Goal: Task Accomplishment & Management: Complete application form

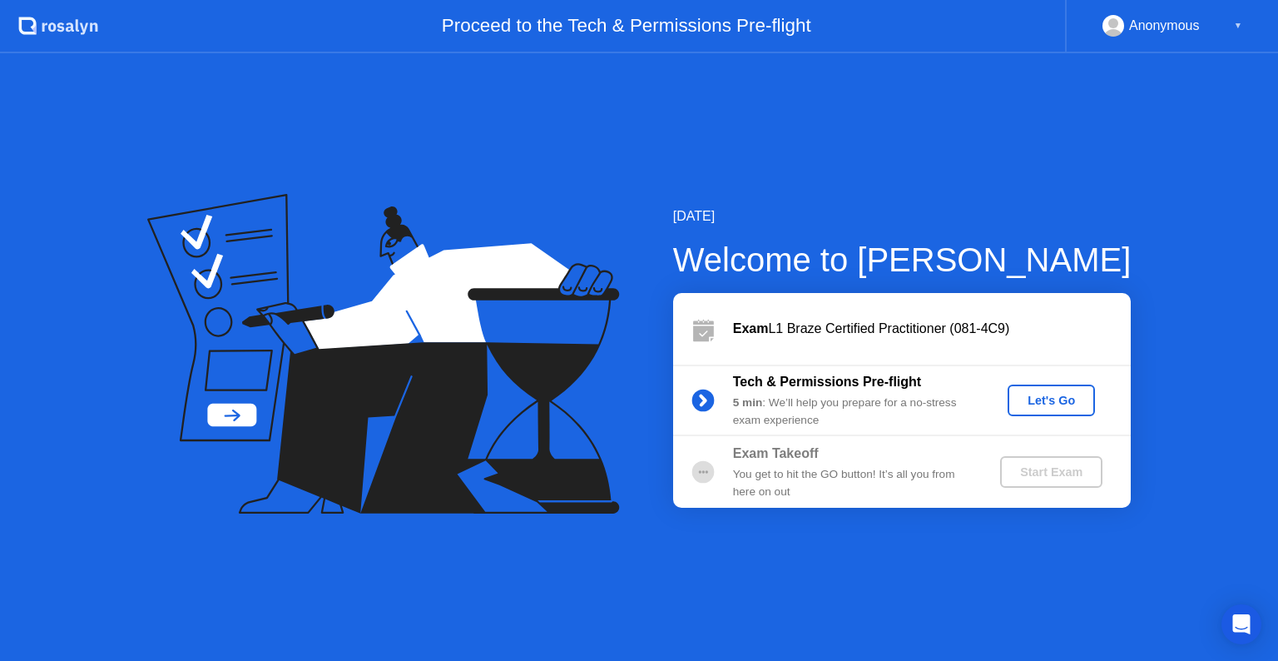
click at [1067, 399] on div "Let's Go" at bounding box center [1051, 400] width 74 height 13
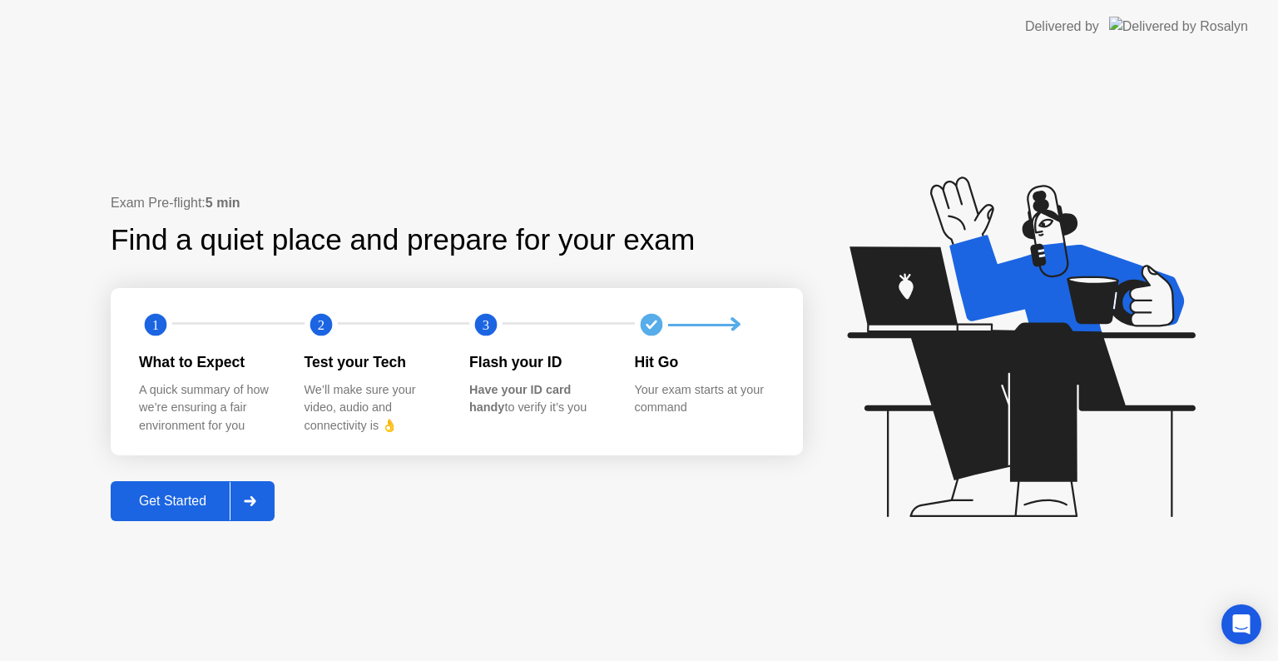
click at [161, 499] on div "Get Started" at bounding box center [173, 500] width 114 height 15
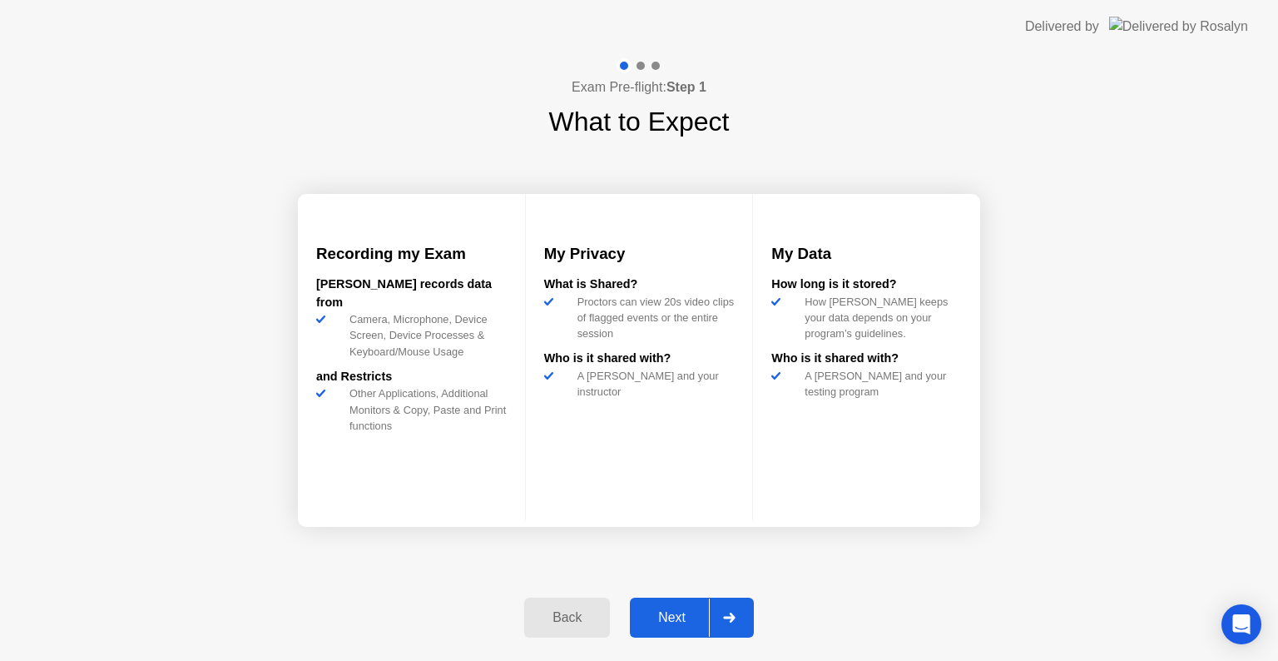
click at [670, 616] on div "Next" at bounding box center [672, 617] width 74 height 15
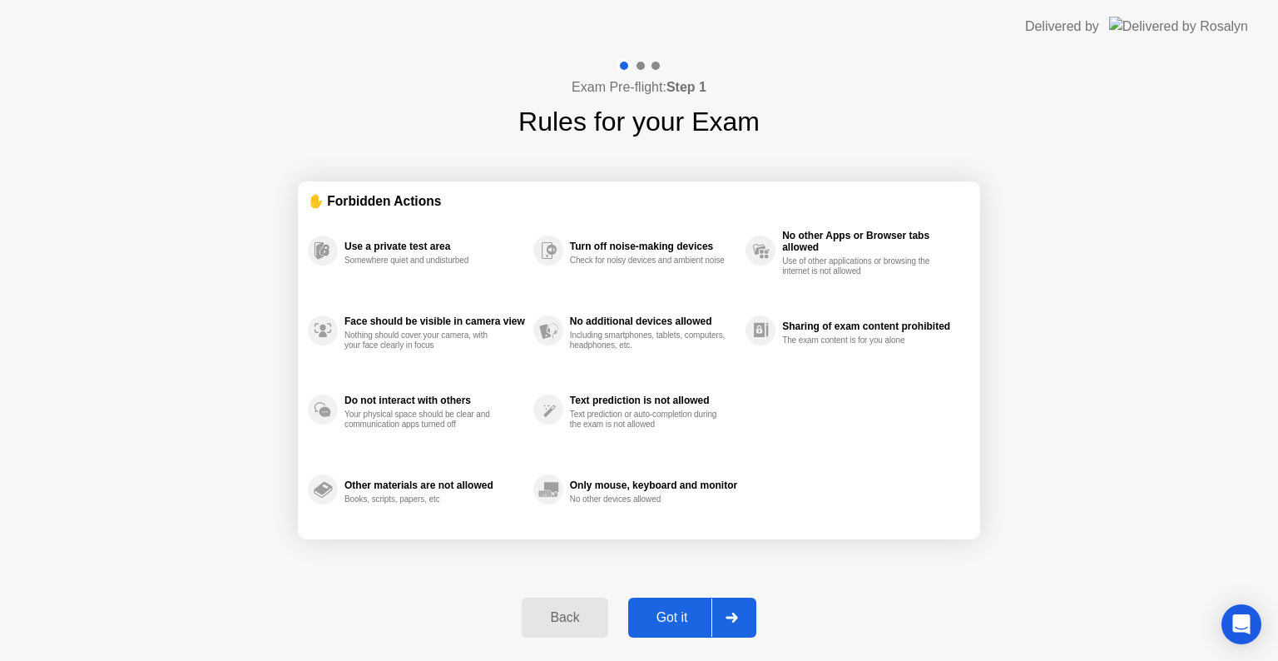
click at [681, 612] on div "Got it" at bounding box center [672, 617] width 78 height 15
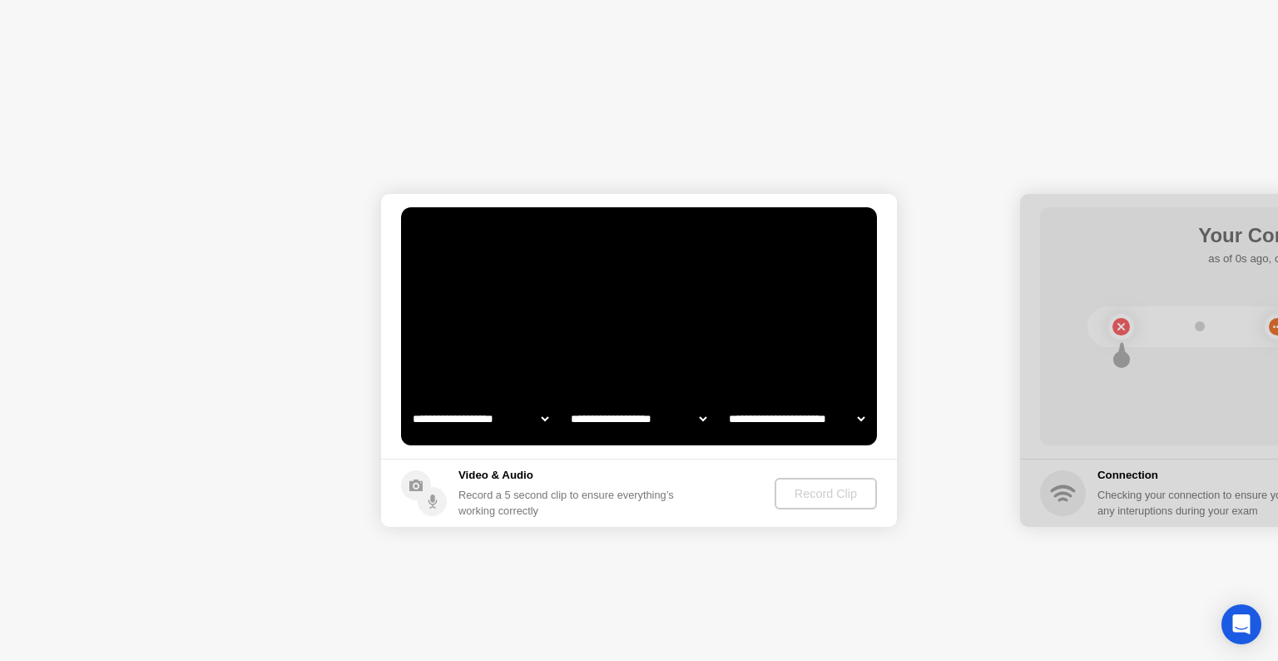
select select "**********"
select select "*******"
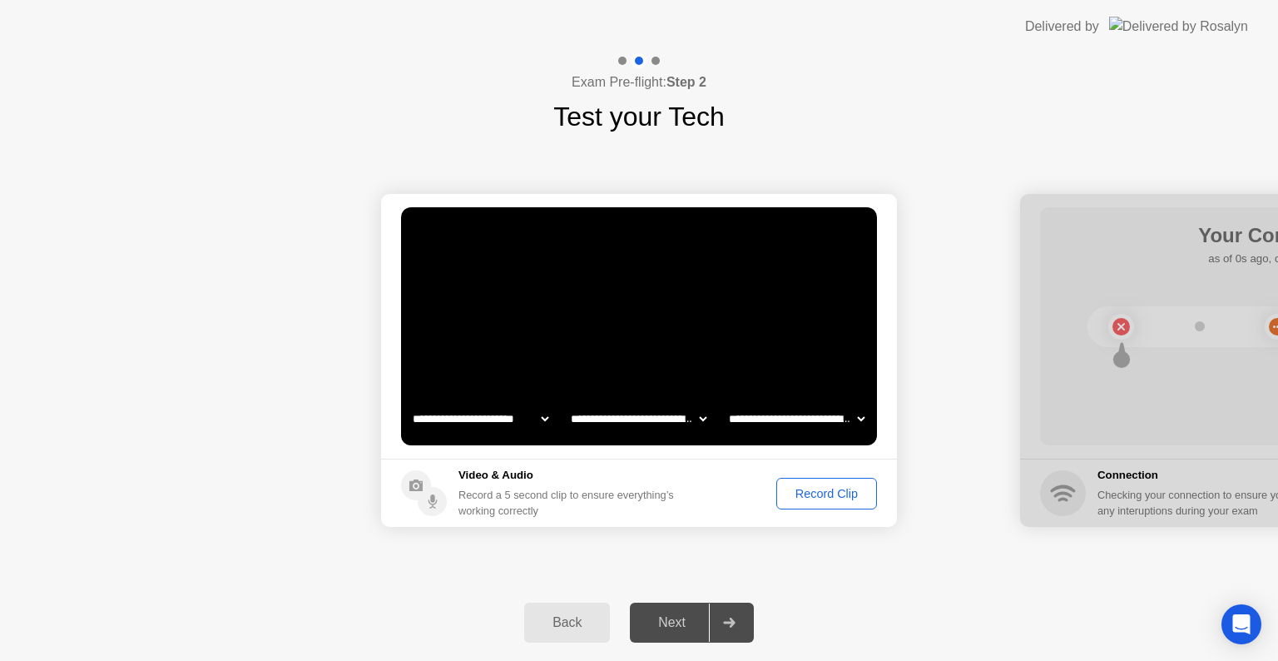
click at [831, 499] on div "Record Clip" at bounding box center [826, 493] width 89 height 13
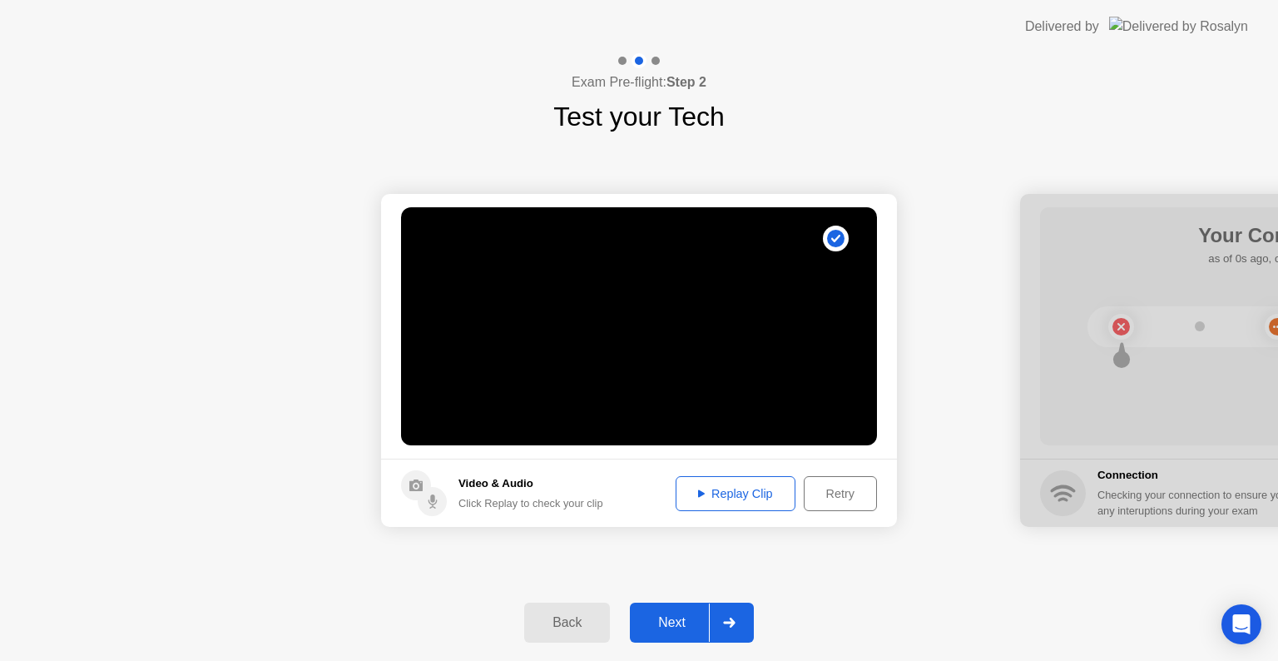
click at [752, 491] on div "Replay Clip" at bounding box center [735, 493] width 108 height 13
click at [684, 621] on div "Next" at bounding box center [672, 622] width 74 height 15
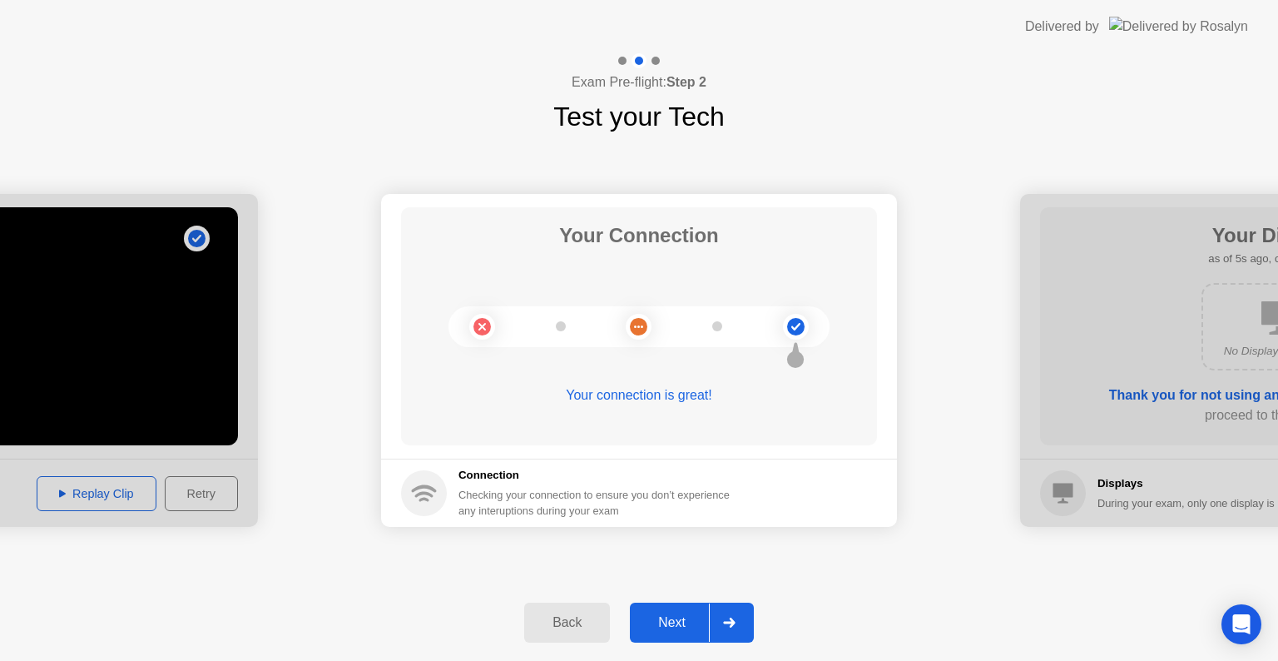
click at [661, 629] on div "Next" at bounding box center [672, 622] width 74 height 15
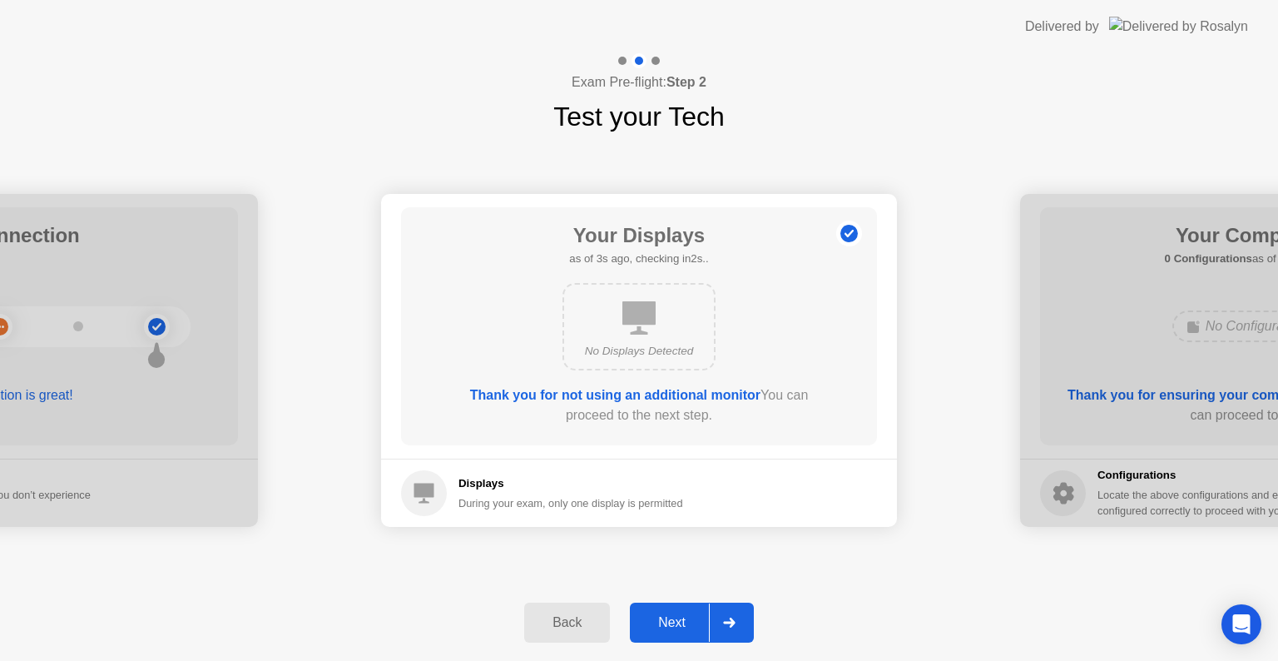
click at [682, 622] on div "Next" at bounding box center [672, 622] width 74 height 15
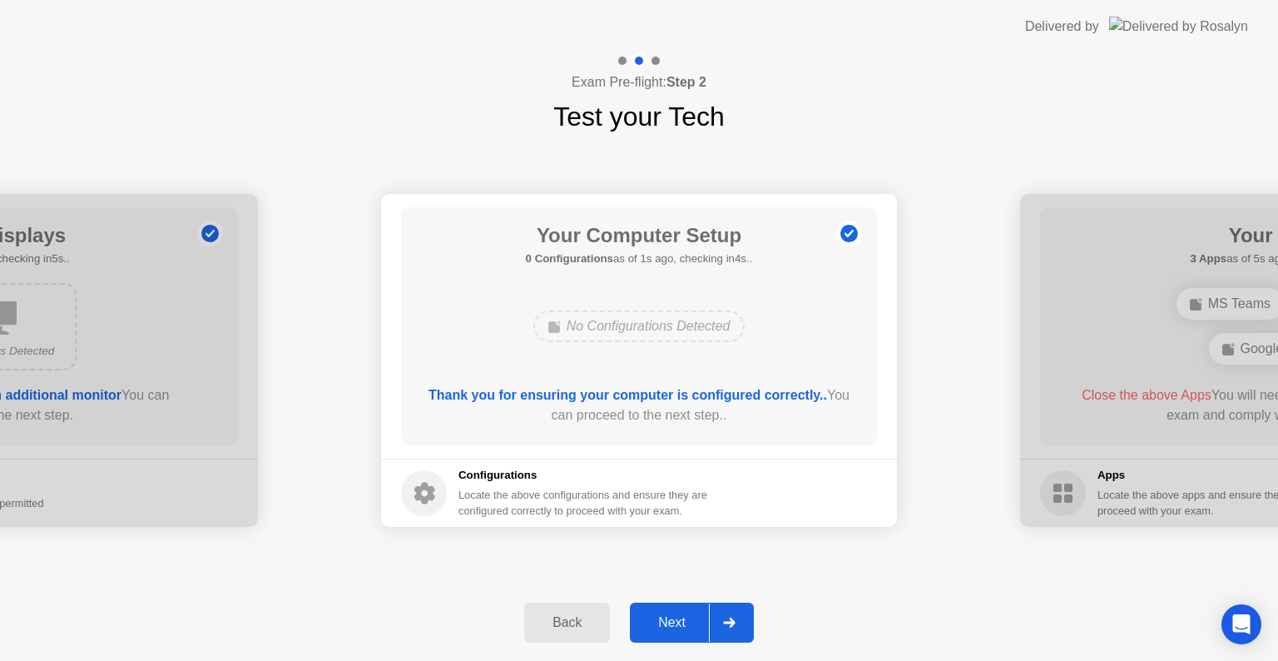
click at [682, 622] on div "Next" at bounding box center [672, 622] width 74 height 15
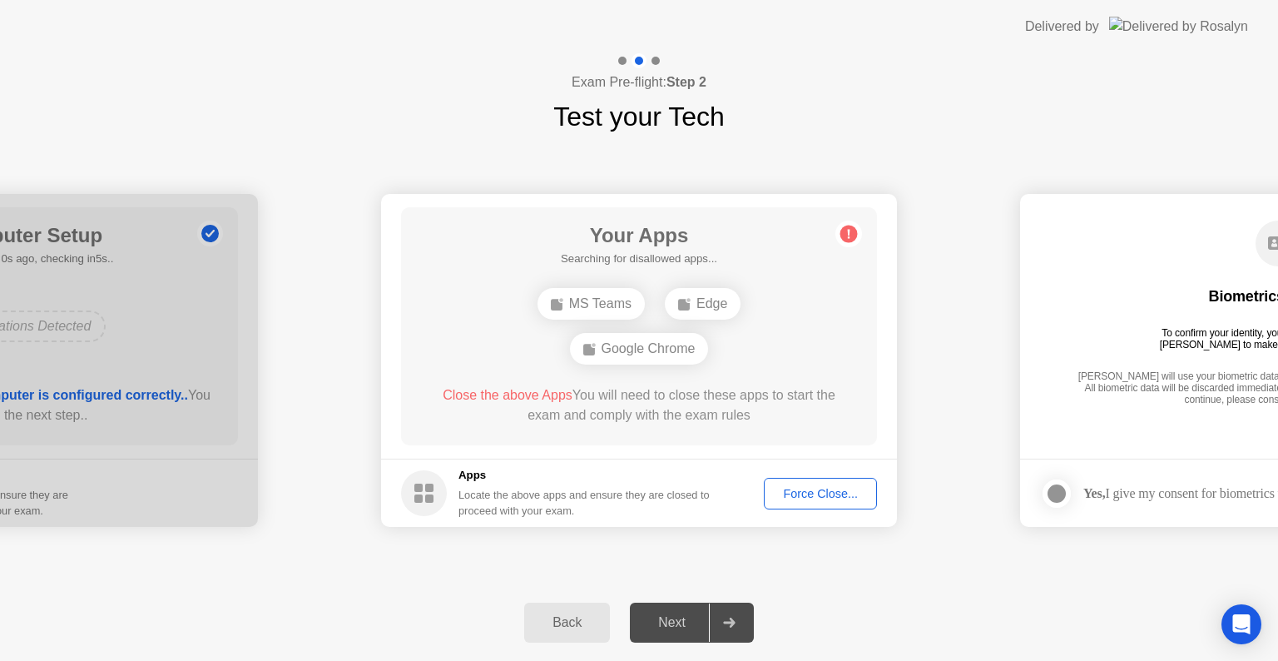
click at [682, 622] on div "Next" at bounding box center [672, 622] width 74 height 15
click at [796, 492] on div "Force Close..." at bounding box center [821, 493] width 102 height 13
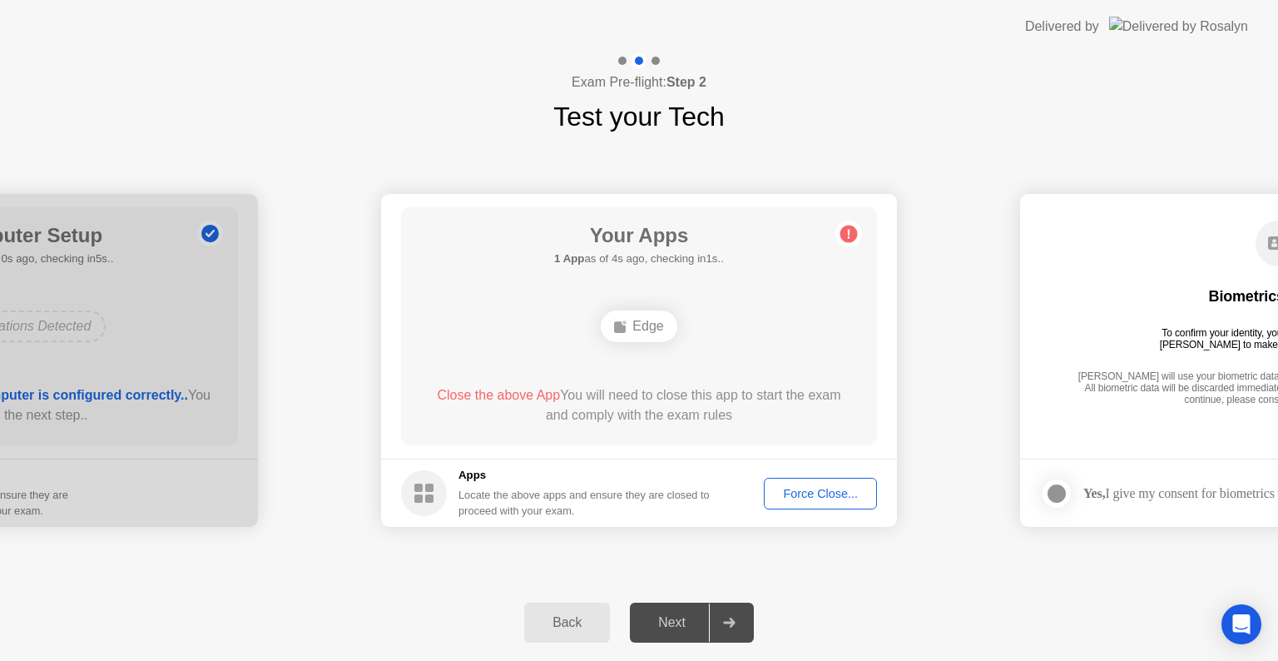
click at [806, 494] on div "Force Close..." at bounding box center [821, 493] width 102 height 13
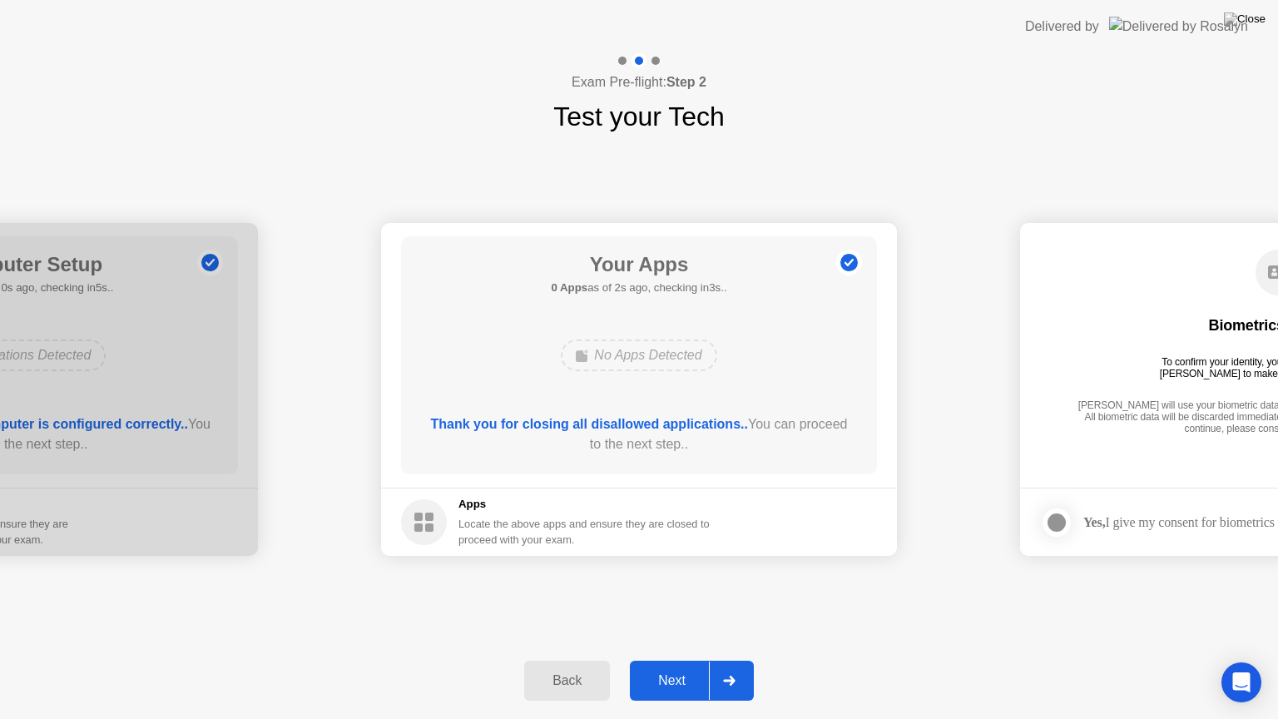
click at [682, 660] on div "Next" at bounding box center [672, 680] width 74 height 15
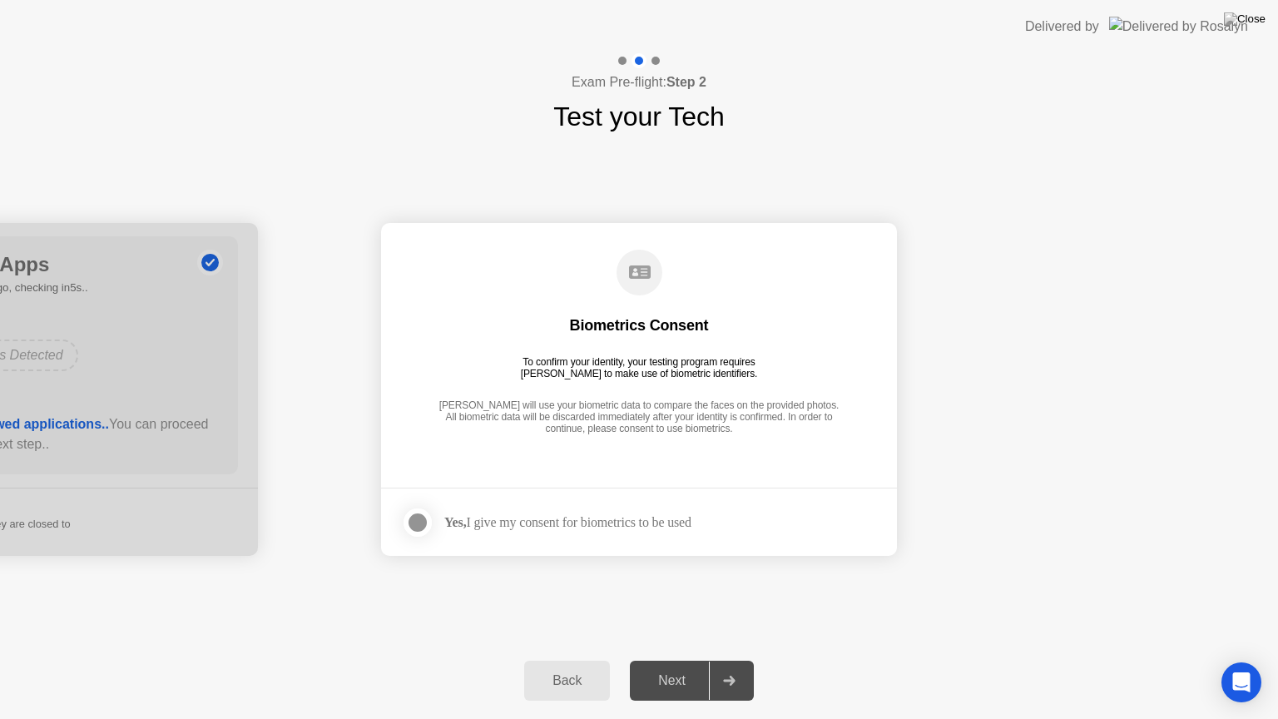
click at [413, 522] on div at bounding box center [418, 522] width 20 height 20
click at [686, 660] on div "Next" at bounding box center [672, 680] width 74 height 15
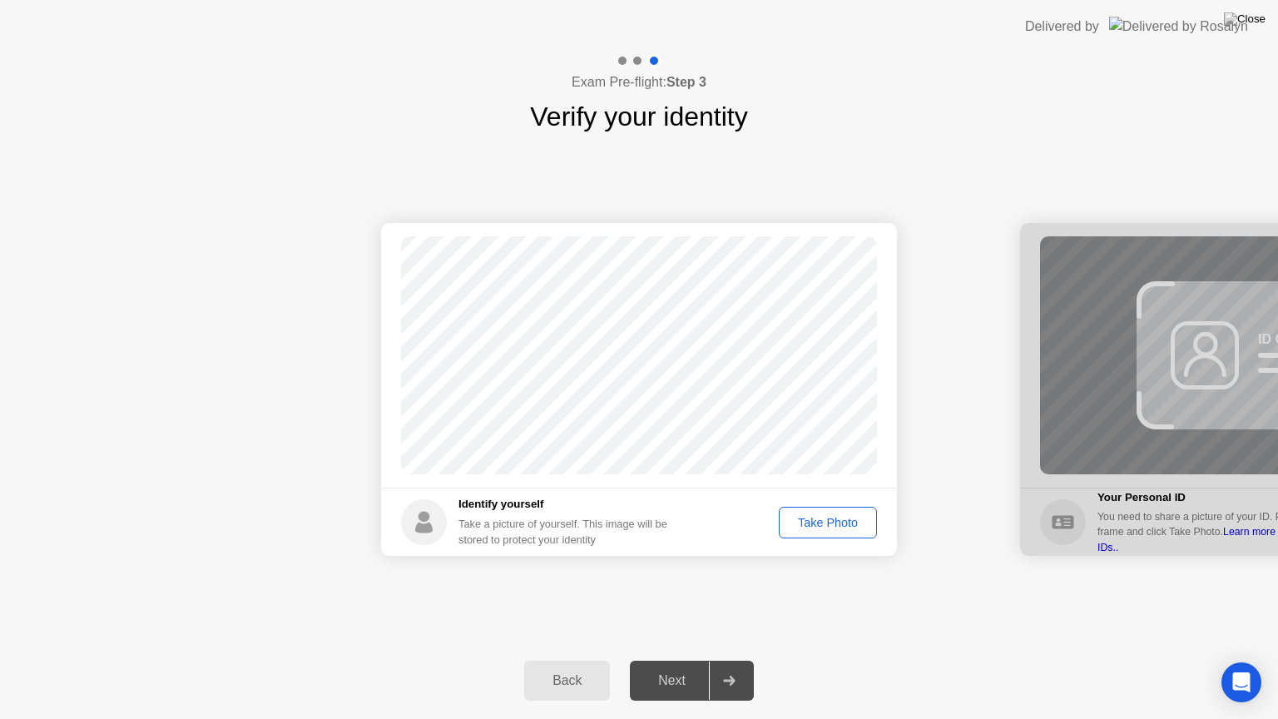
click at [822, 519] on div "Take Photo" at bounding box center [828, 522] width 87 height 13
click at [681, 660] on div "Next" at bounding box center [672, 680] width 74 height 15
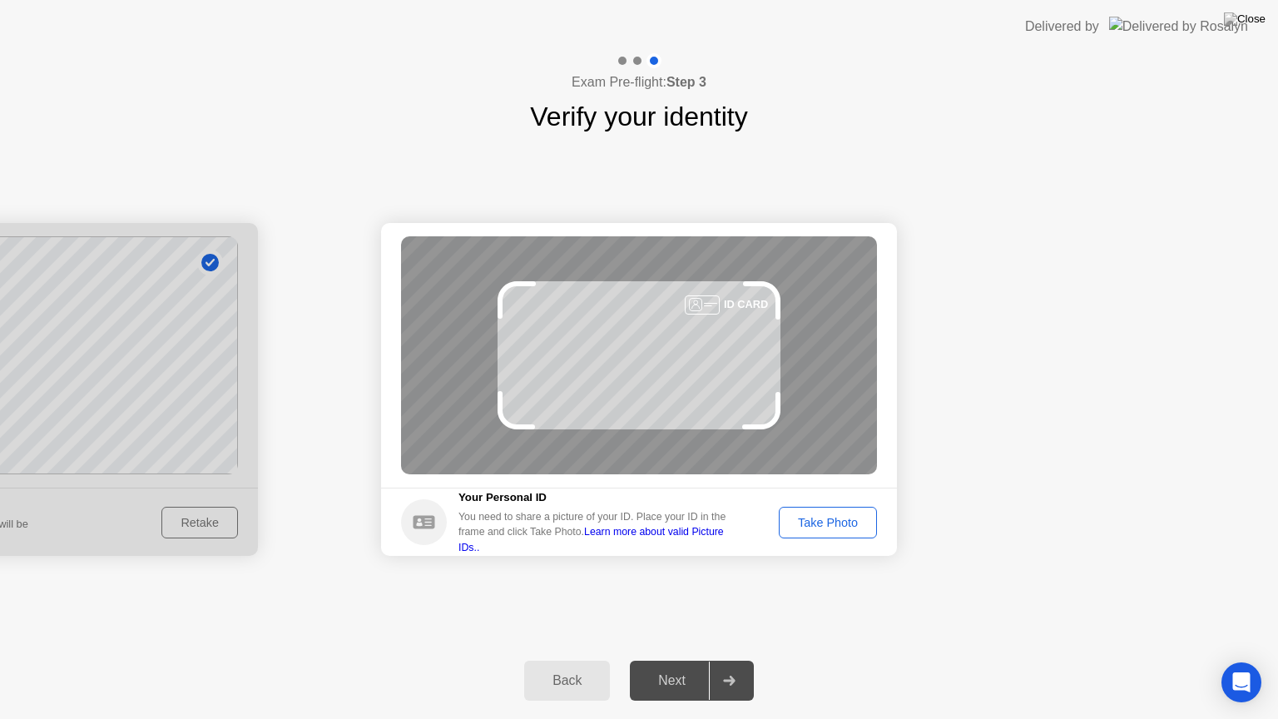
click at [814, 519] on div "Take Photo" at bounding box center [828, 522] width 87 height 13
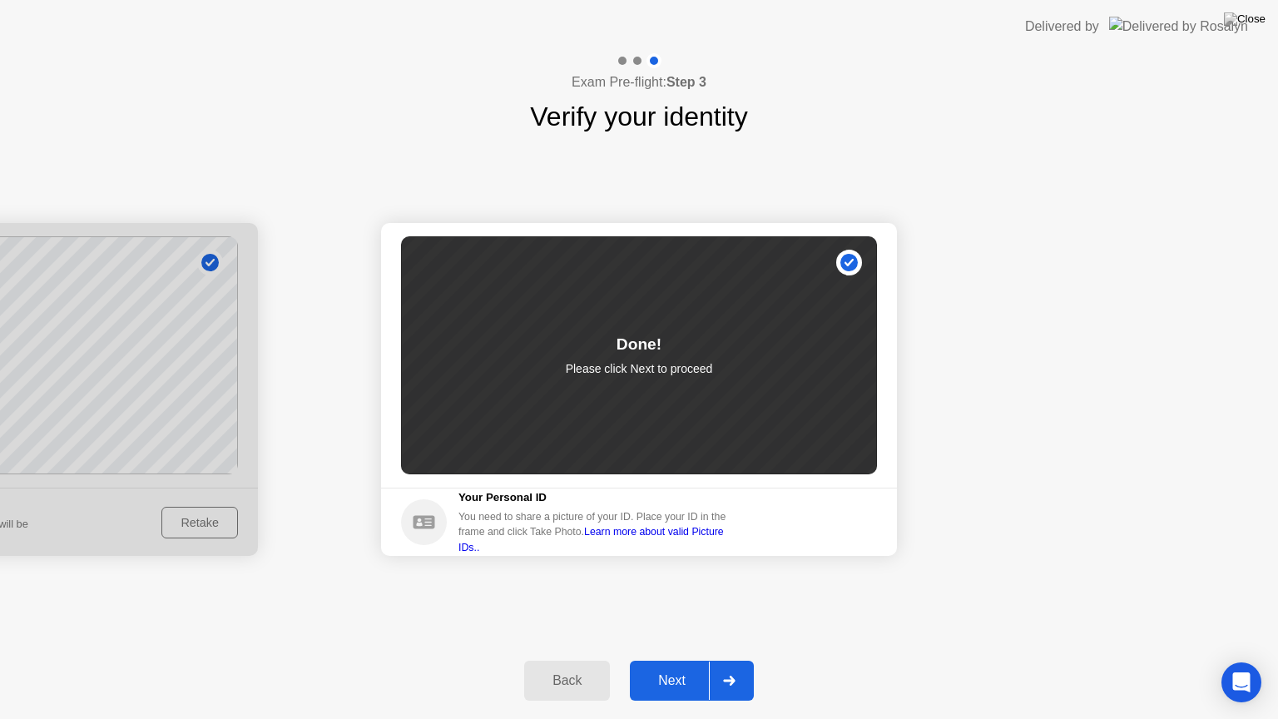
click at [681, 660] on div "Next" at bounding box center [672, 680] width 74 height 15
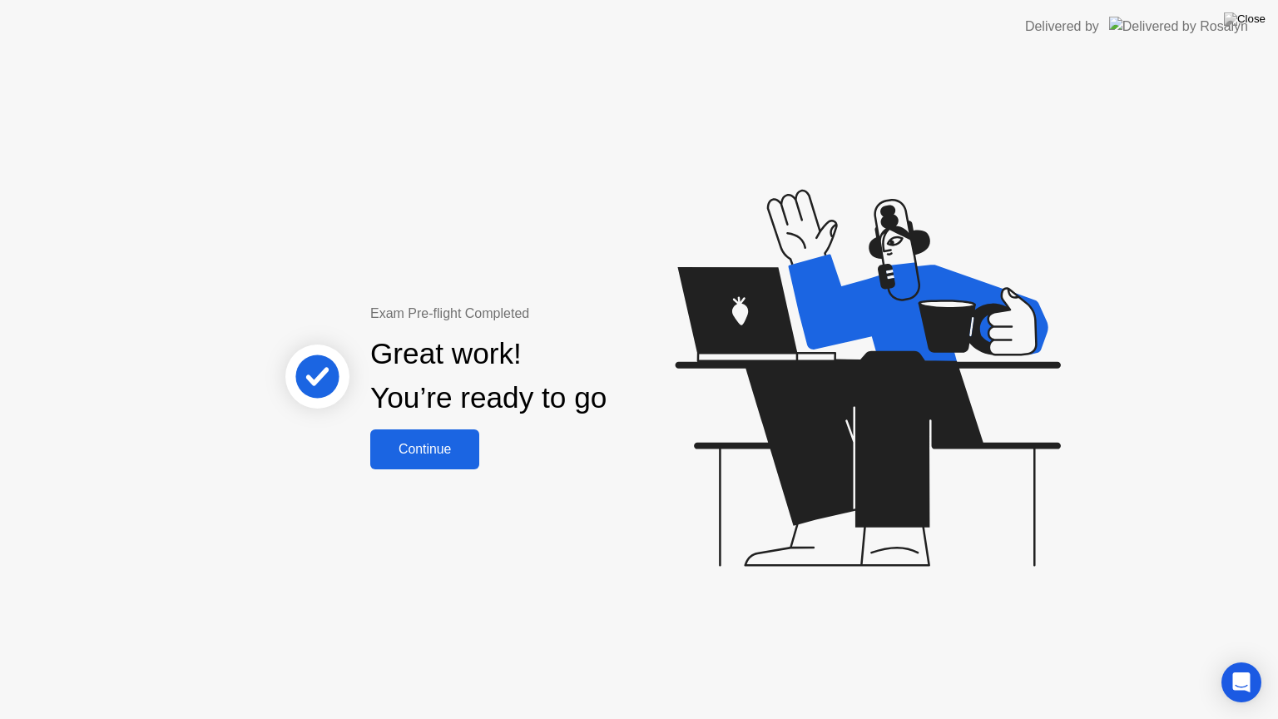
click at [433, 453] on div "Continue" at bounding box center [424, 449] width 99 height 15
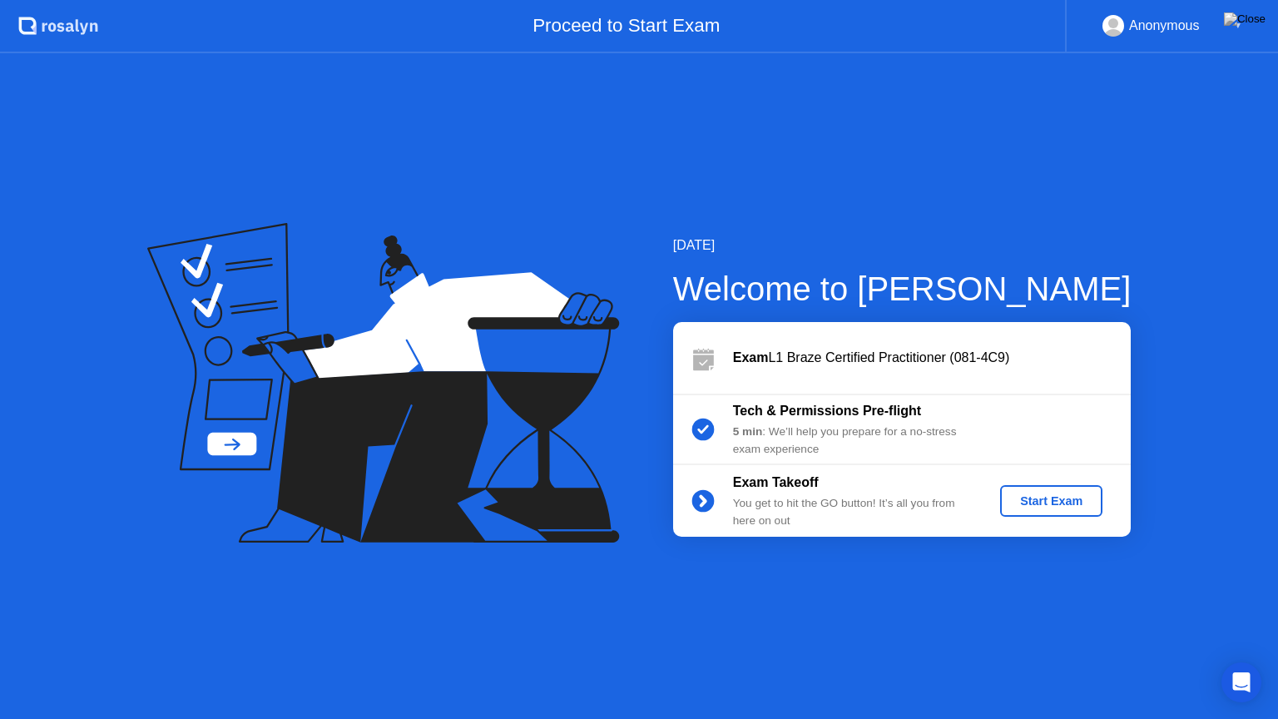
click at [1063, 494] on div "Start Exam" at bounding box center [1051, 500] width 89 height 13
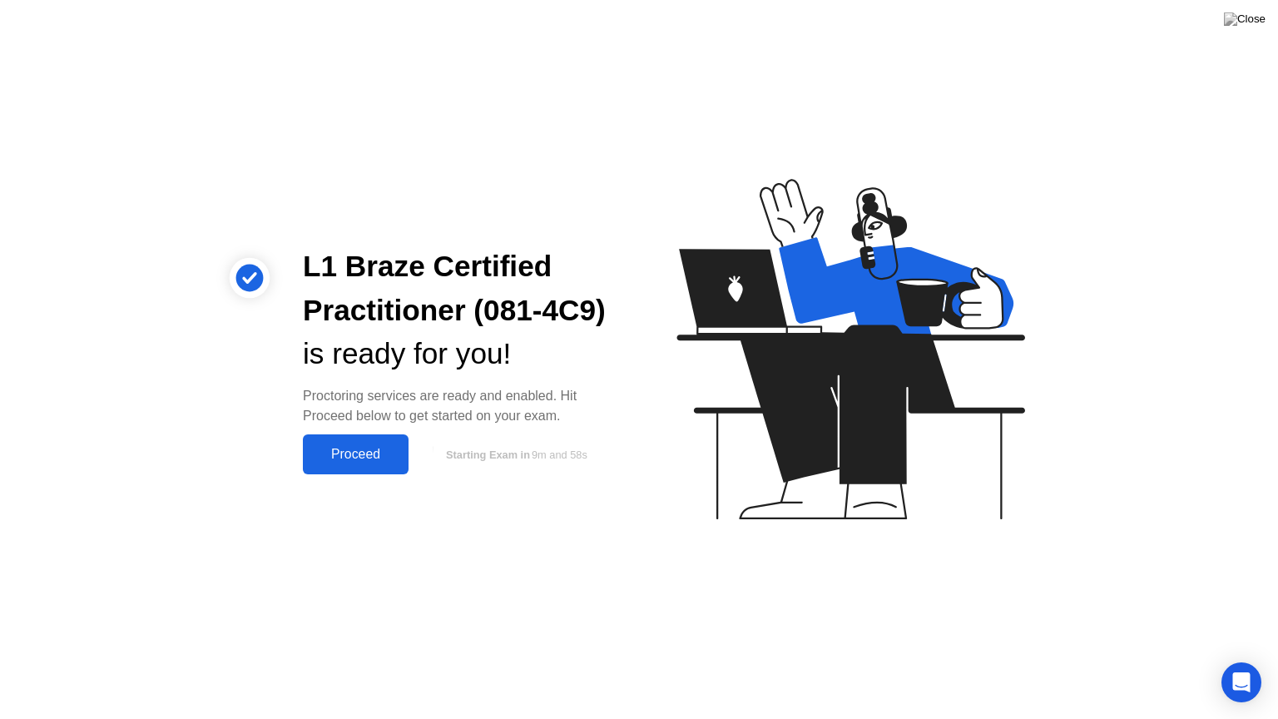
click at [357, 447] on div "Proceed" at bounding box center [356, 454] width 96 height 15
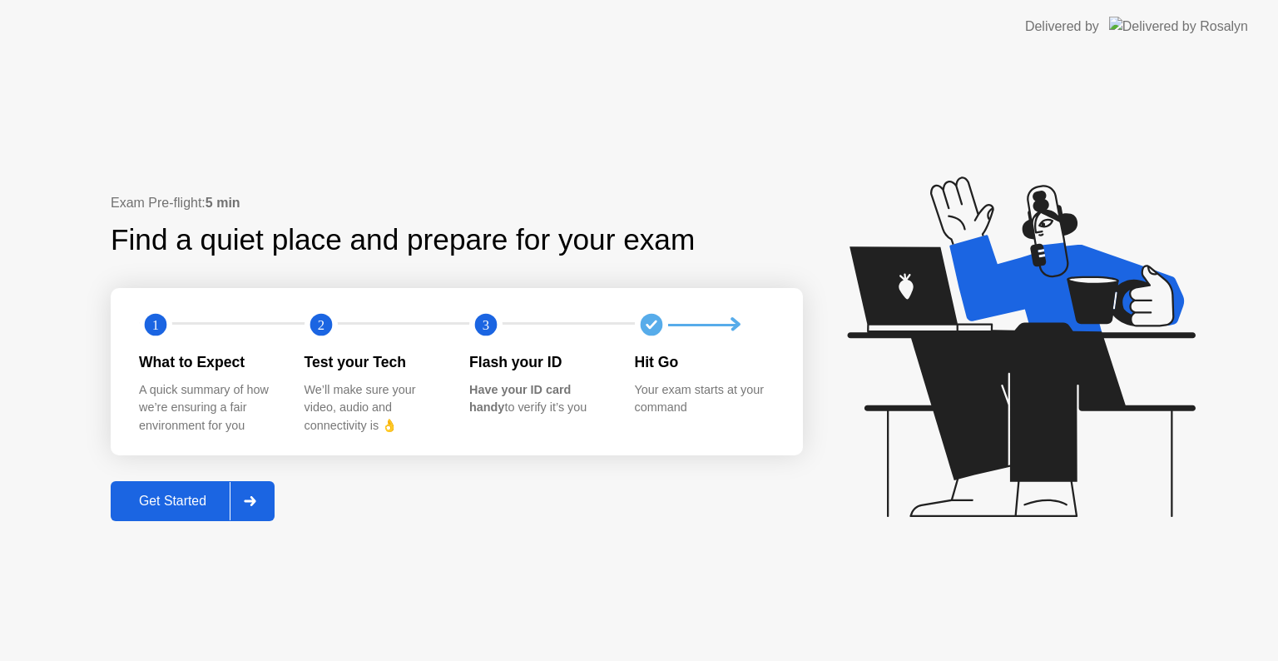
click at [185, 493] on div "Get Started" at bounding box center [173, 500] width 114 height 15
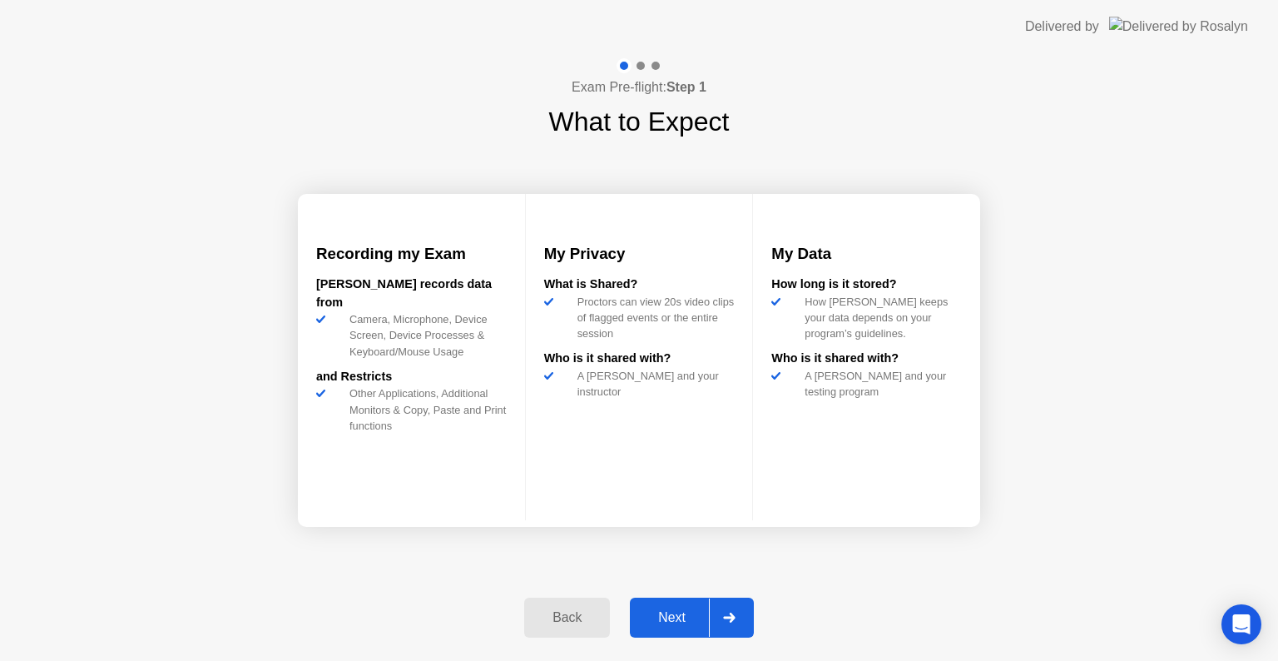
click at [681, 602] on button "Next" at bounding box center [692, 617] width 124 height 40
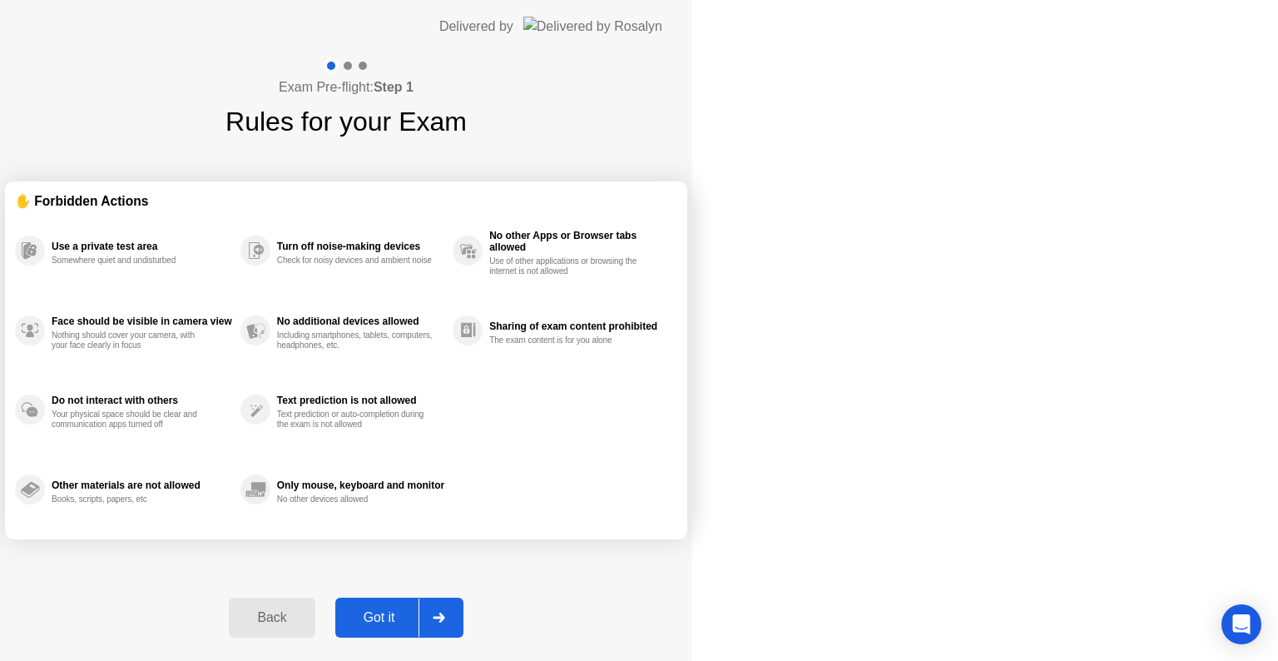
click at [418, 612] on div "Got it" at bounding box center [379, 617] width 78 height 15
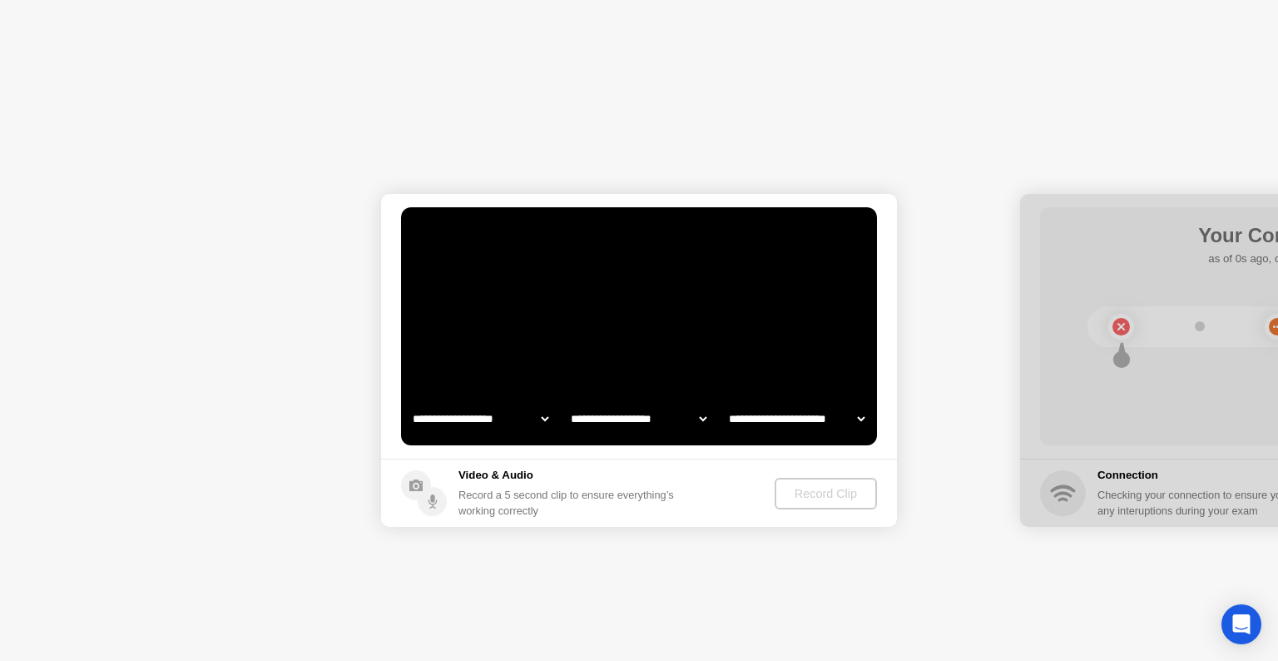
select select "**********"
select select "*******"
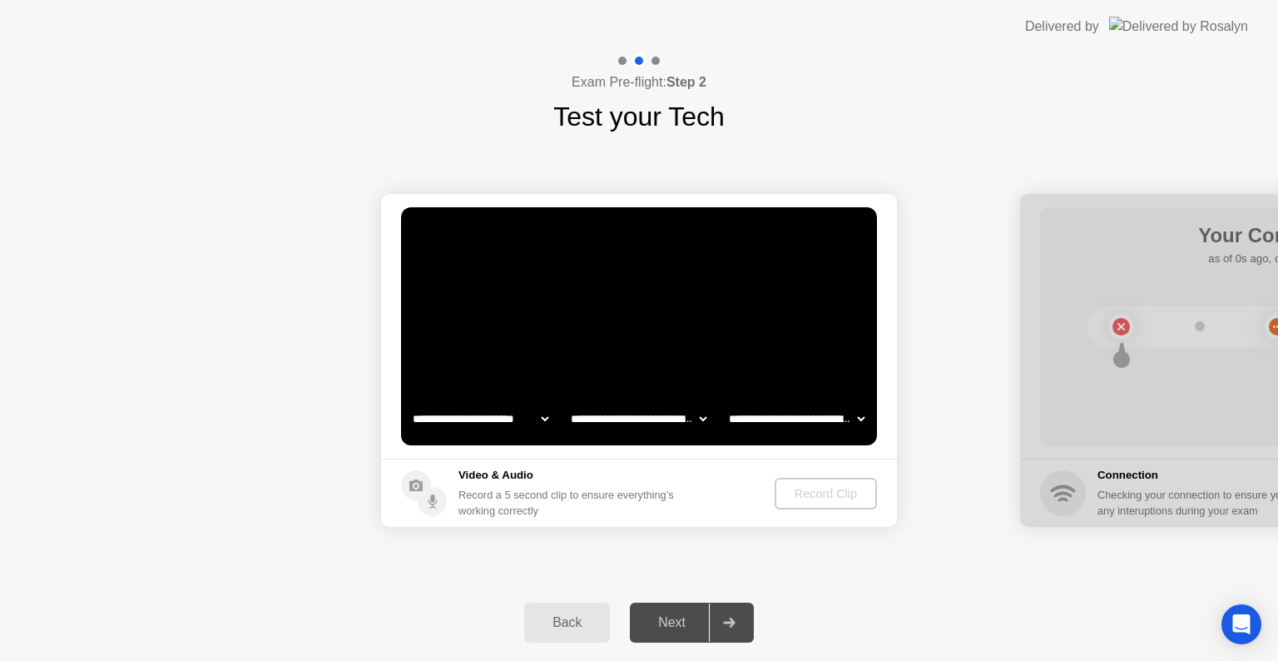
click at [681, 615] on div "Next" at bounding box center [672, 622] width 74 height 15
click at [833, 493] on div "Record Clip" at bounding box center [826, 493] width 89 height 13
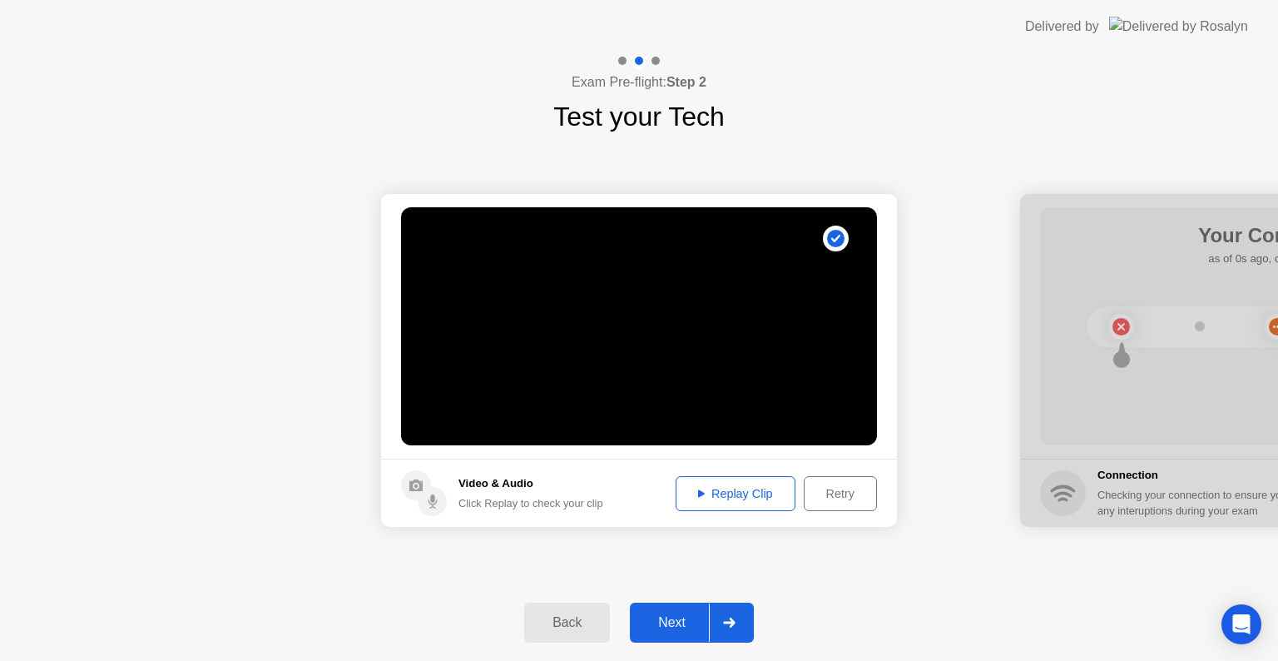
click at [677, 616] on div "Next" at bounding box center [672, 622] width 74 height 15
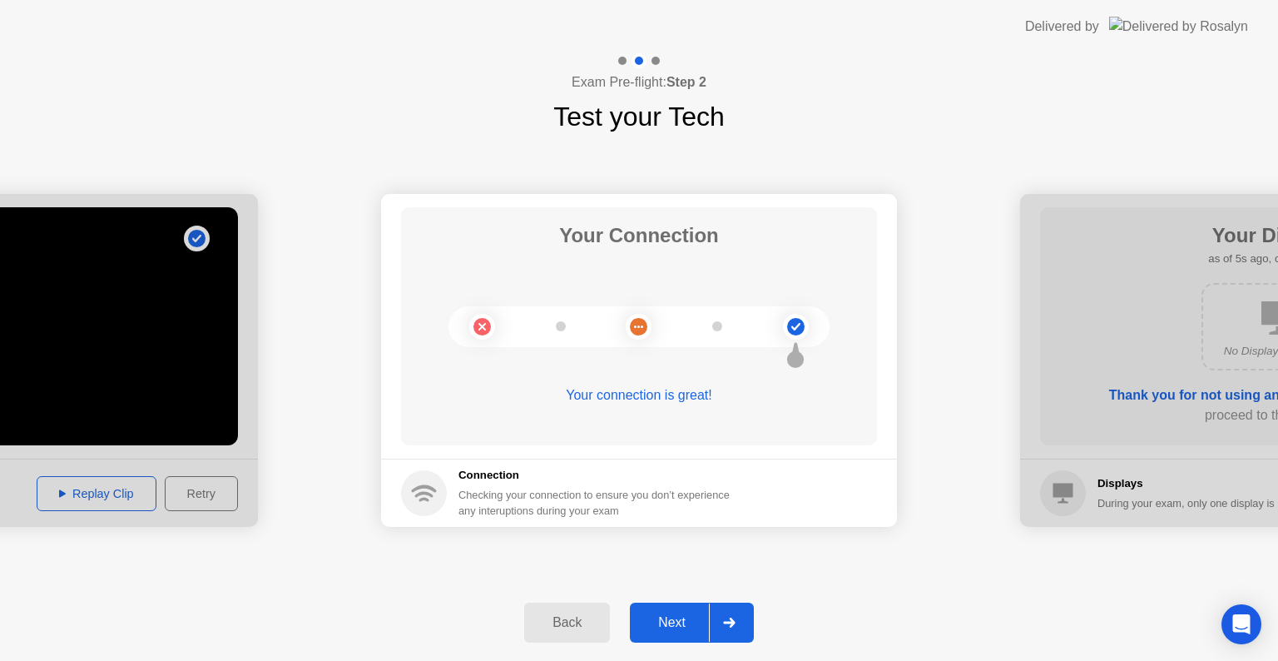
click at [906, 598] on div "Back Next" at bounding box center [639, 622] width 1278 height 77
click at [670, 625] on div "Next" at bounding box center [672, 622] width 74 height 15
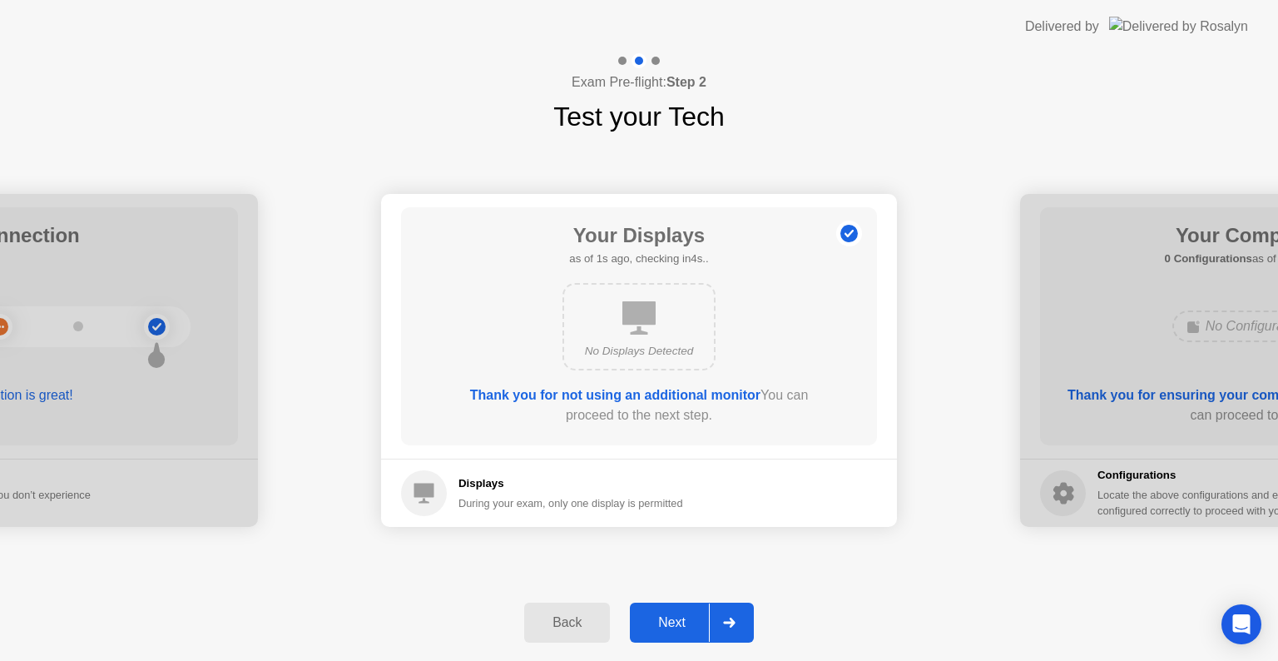
click at [670, 625] on div "Next" at bounding box center [672, 622] width 74 height 15
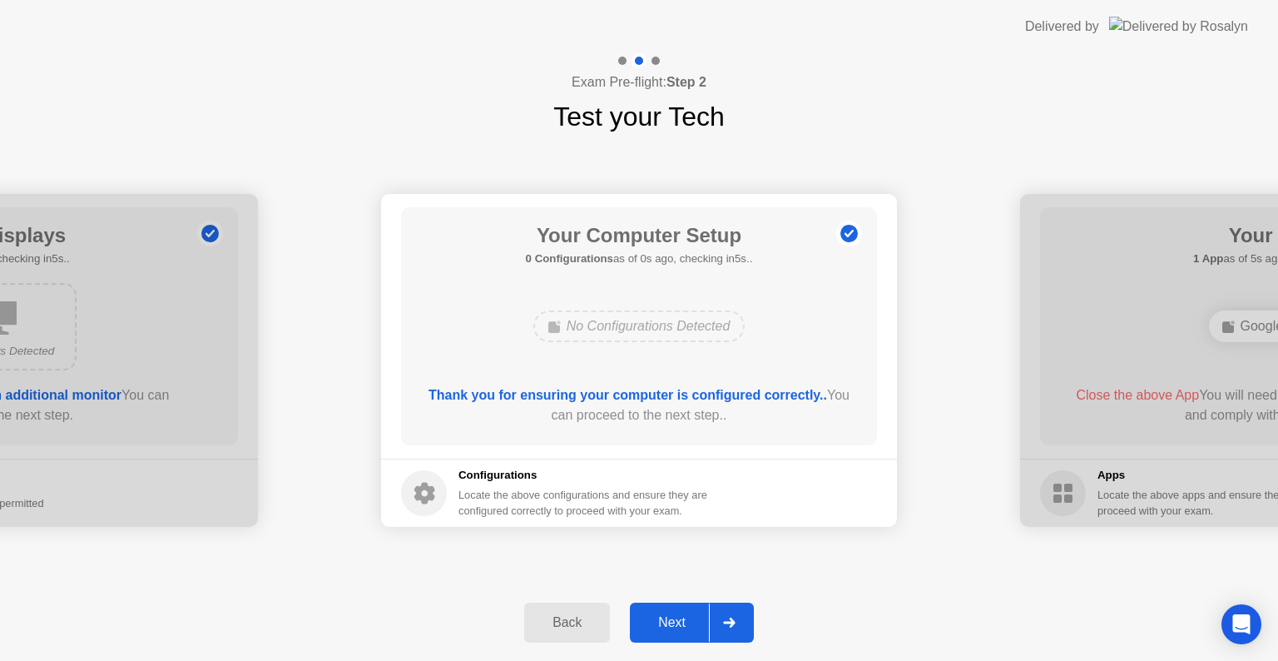
click at [670, 625] on div "Next" at bounding box center [672, 622] width 74 height 15
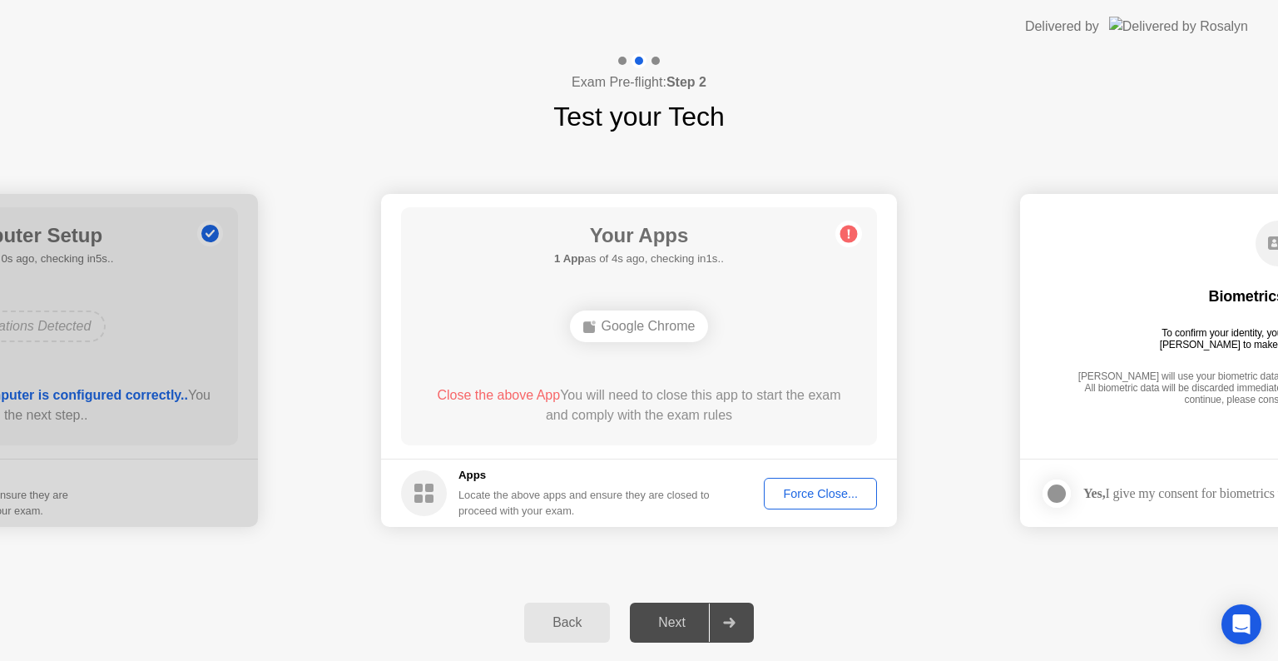
click at [795, 499] on div "Force Close..." at bounding box center [821, 493] width 102 height 13
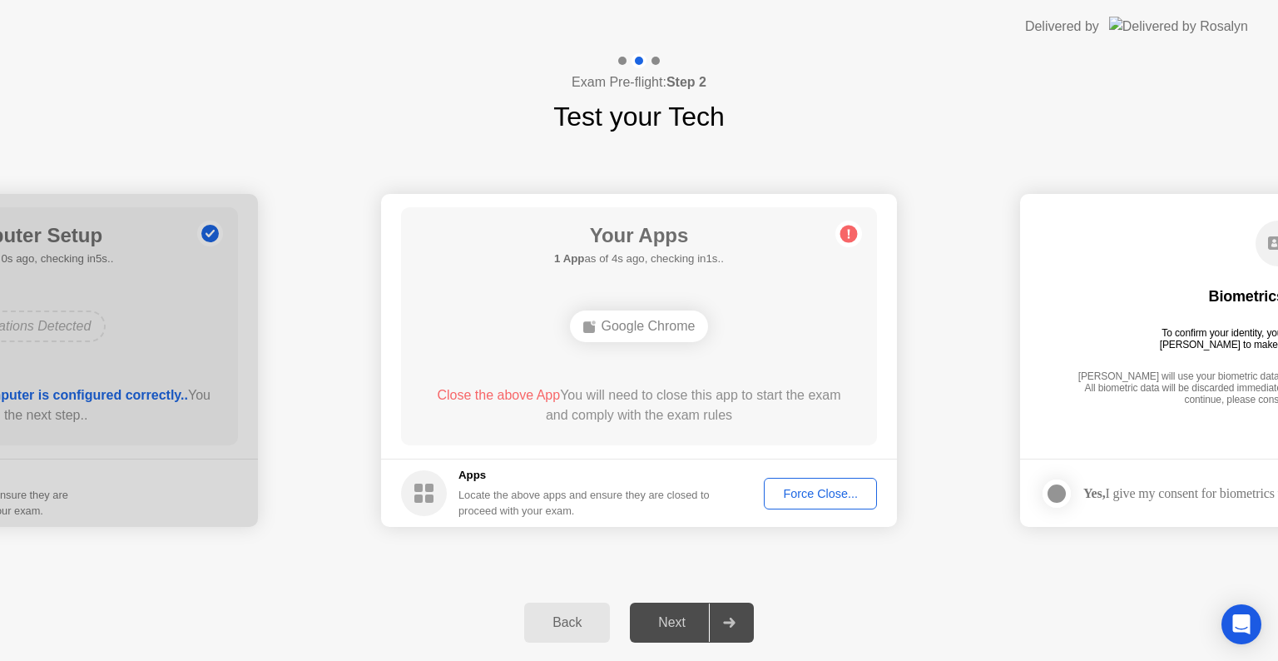
click at [945, 607] on div "Back Next" at bounding box center [639, 622] width 1278 height 77
click at [975, 574] on div "**********" at bounding box center [639, 360] width 1278 height 448
click at [834, 487] on div "Force Close..." at bounding box center [821, 493] width 102 height 13
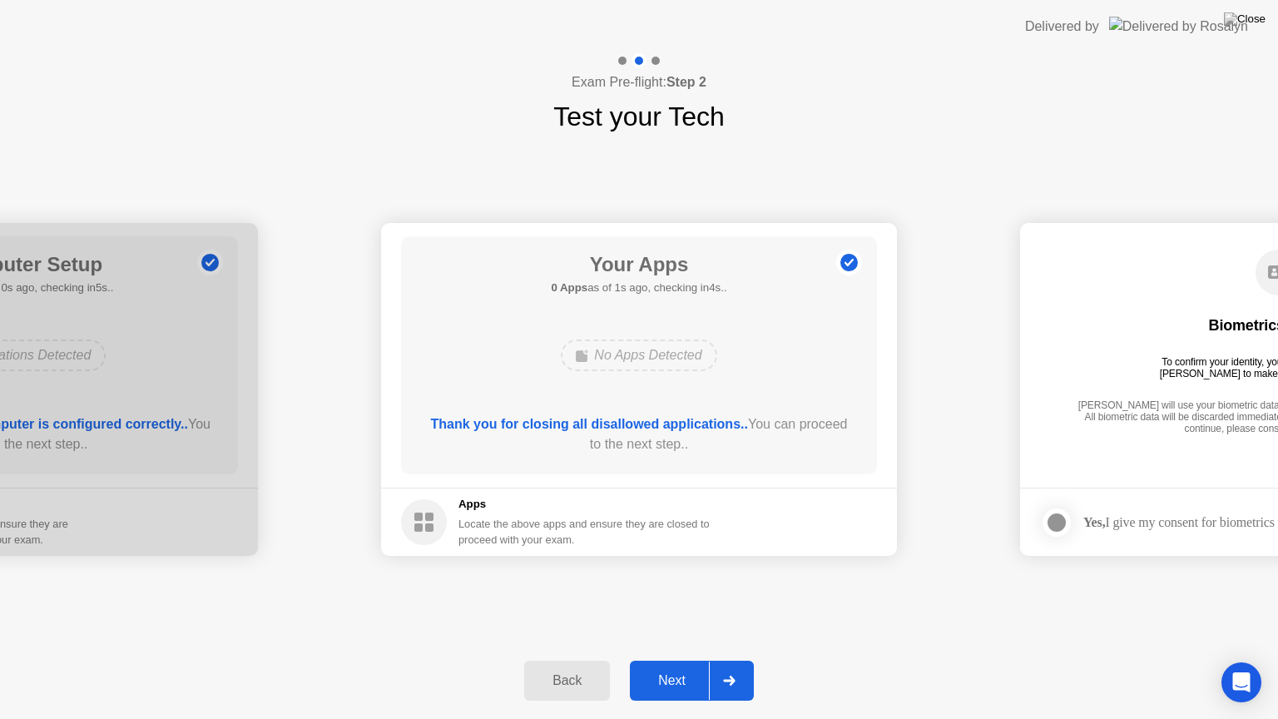
click at [671, 660] on div "Next" at bounding box center [672, 680] width 74 height 15
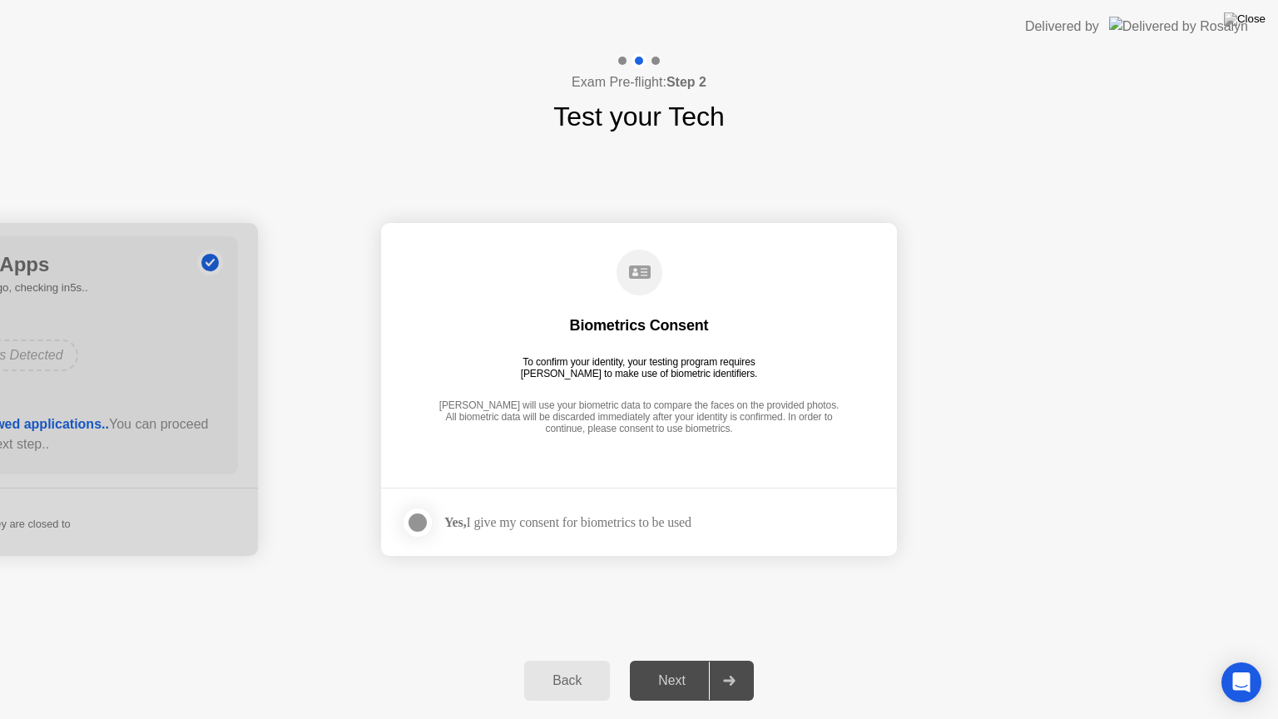
click at [418, 519] on div at bounding box center [418, 522] width 20 height 20
click at [678, 660] on button "Next" at bounding box center [692, 681] width 124 height 40
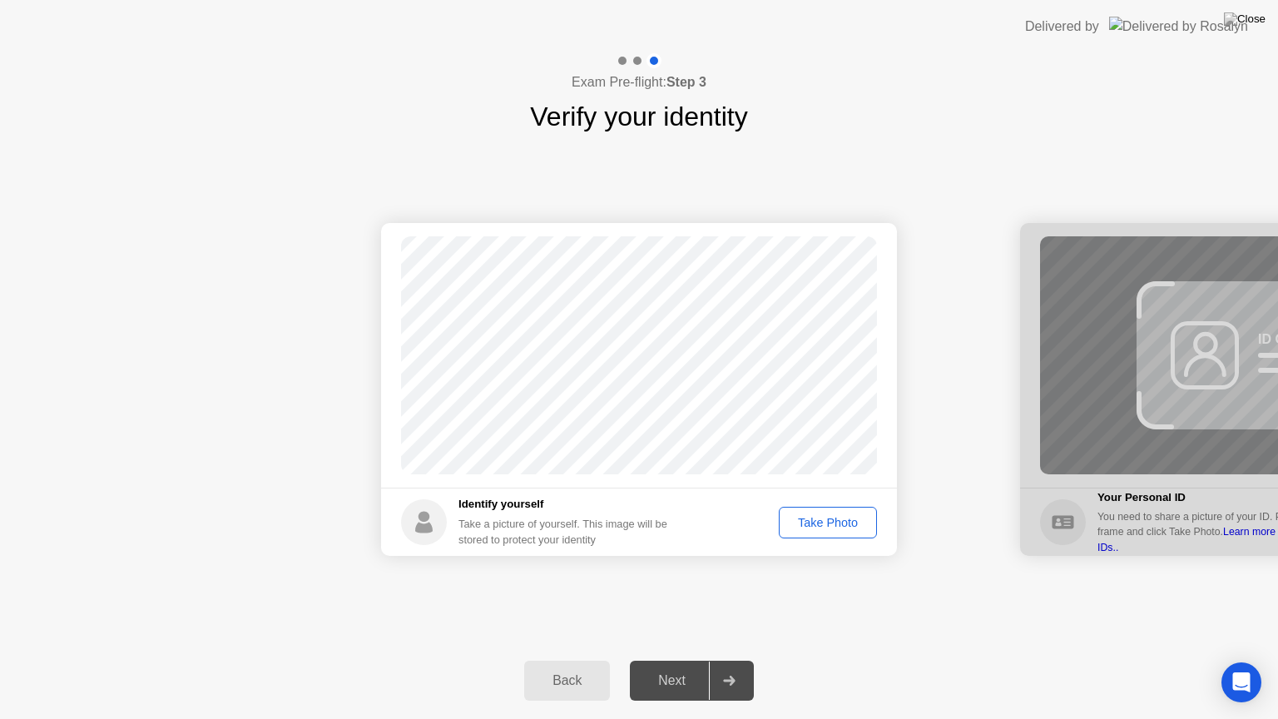
click at [838, 516] on div "Take Photo" at bounding box center [828, 522] width 87 height 13
click at [683, 660] on div "Next" at bounding box center [672, 680] width 74 height 15
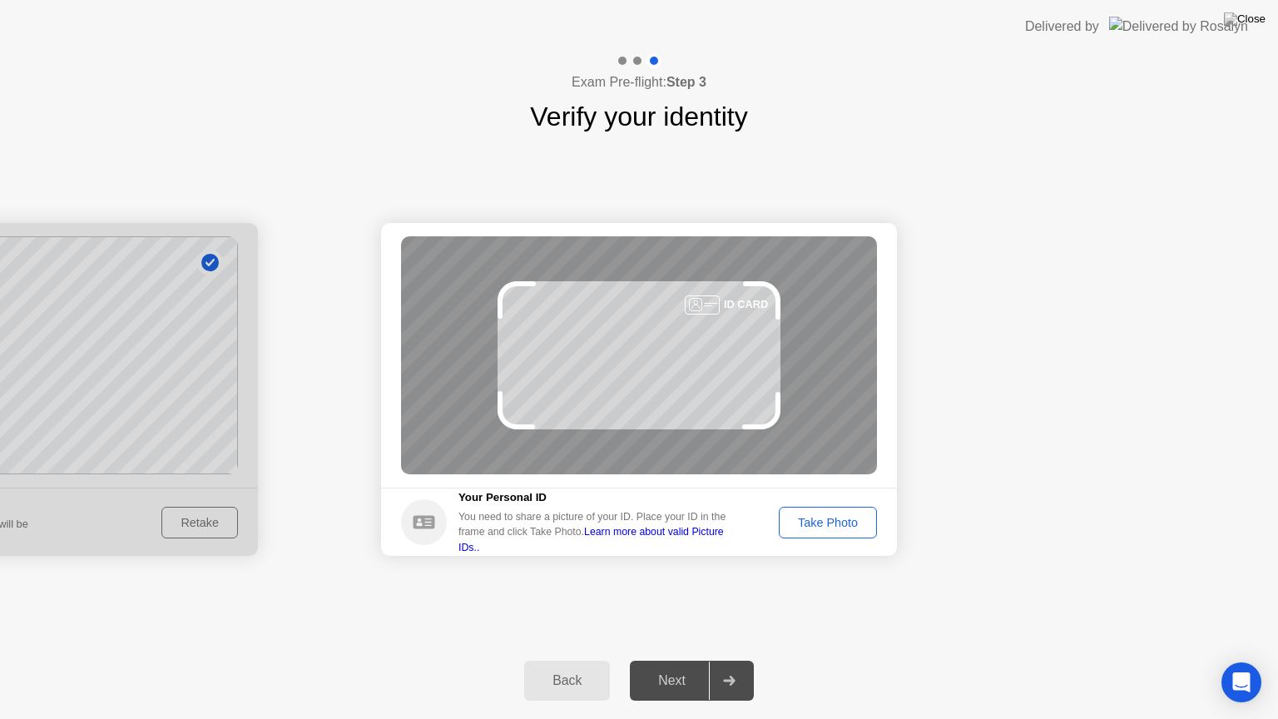
click at [832, 509] on button "Take Photo" at bounding box center [828, 523] width 98 height 32
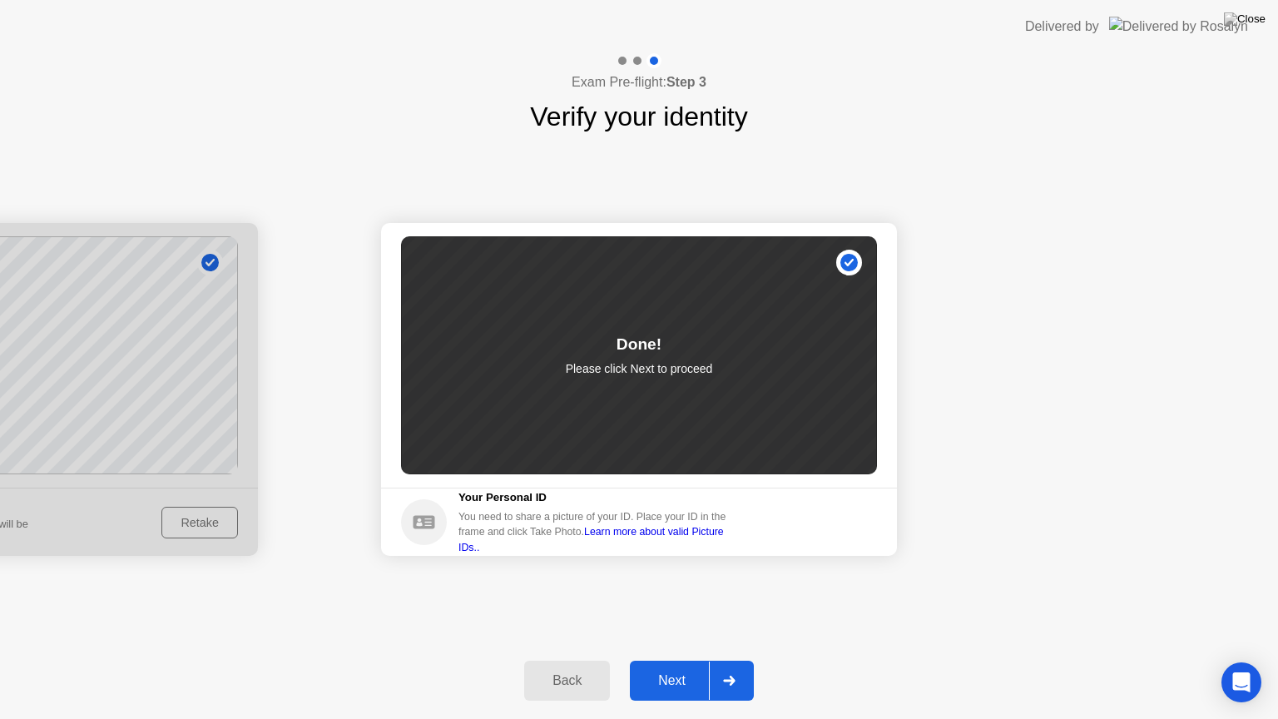
click at [686, 660] on div "Next" at bounding box center [672, 680] width 74 height 15
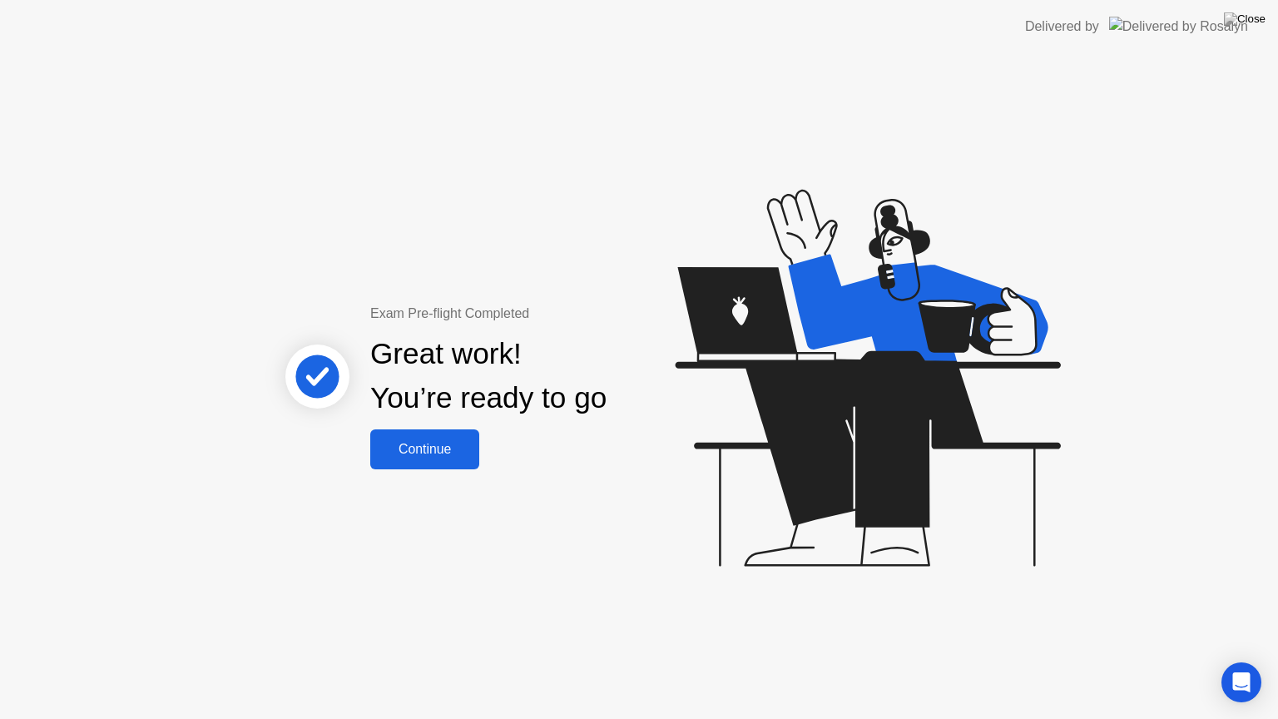
click at [455, 449] on div "Continue" at bounding box center [424, 449] width 99 height 15
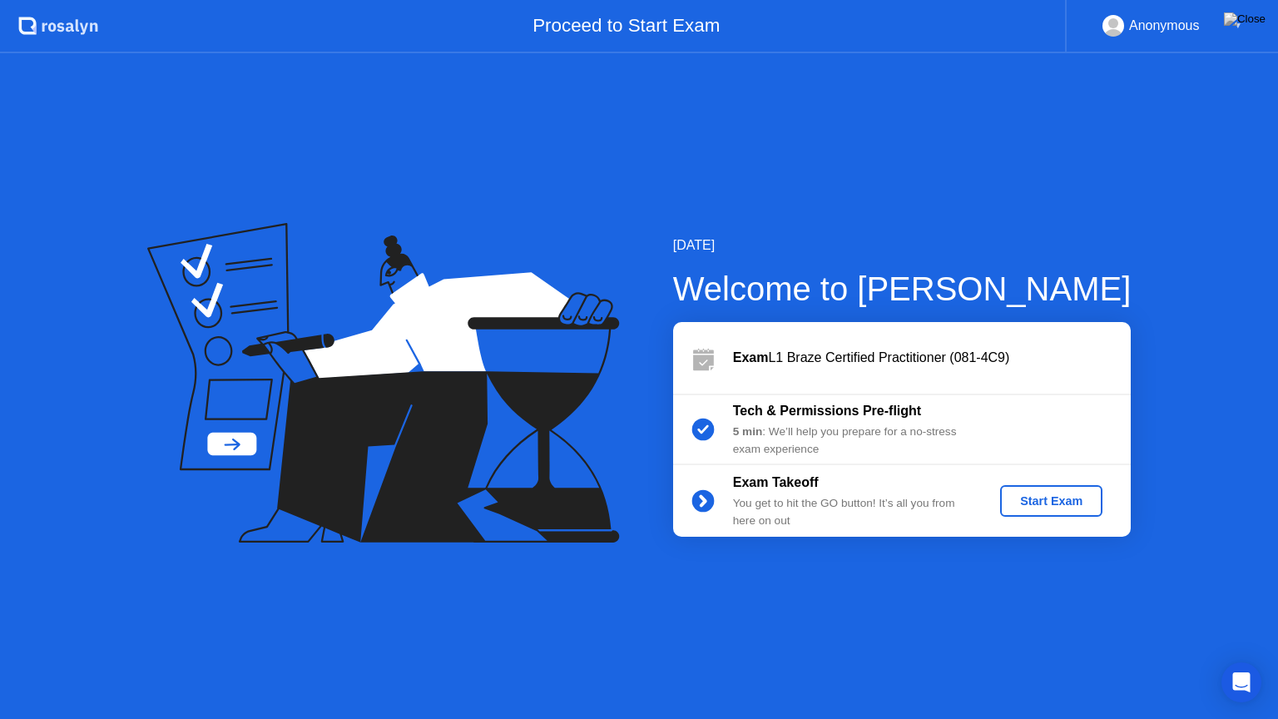
click at [1077, 501] on div "Start Exam" at bounding box center [1051, 500] width 89 height 13
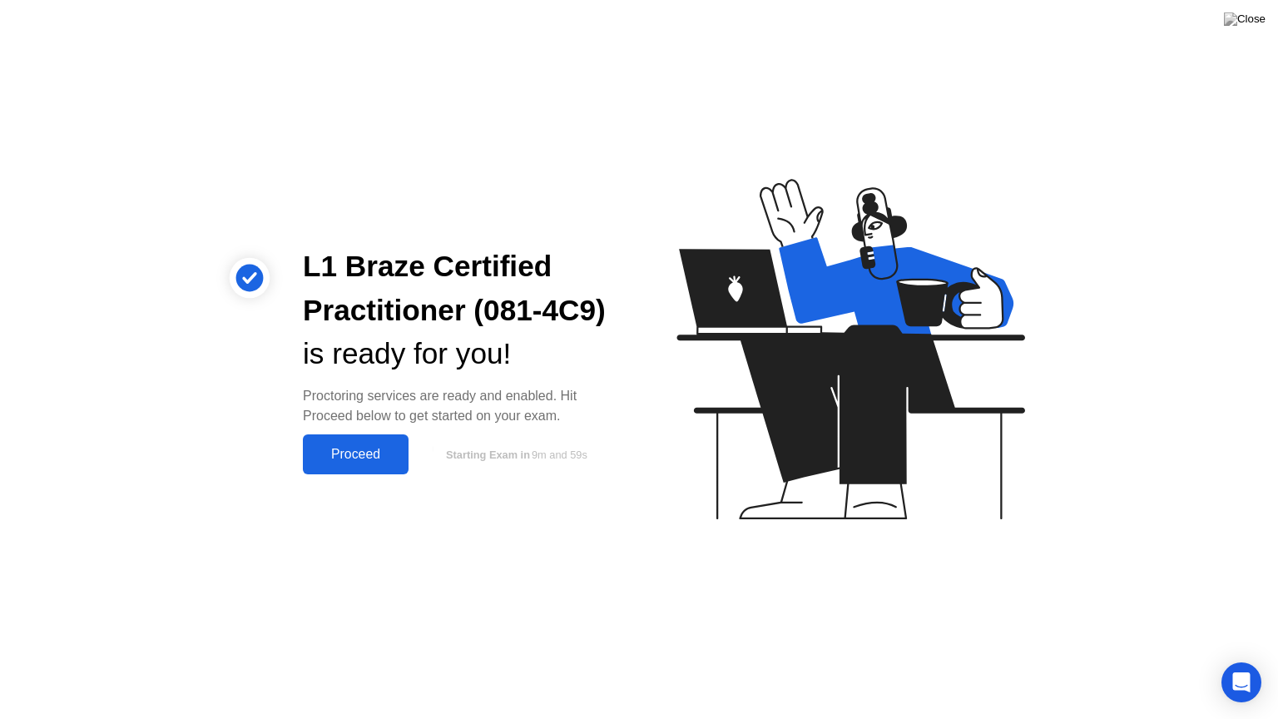
click at [319, 458] on div "Proceed" at bounding box center [356, 454] width 96 height 15
